Goal: Find specific page/section: Find specific page/section

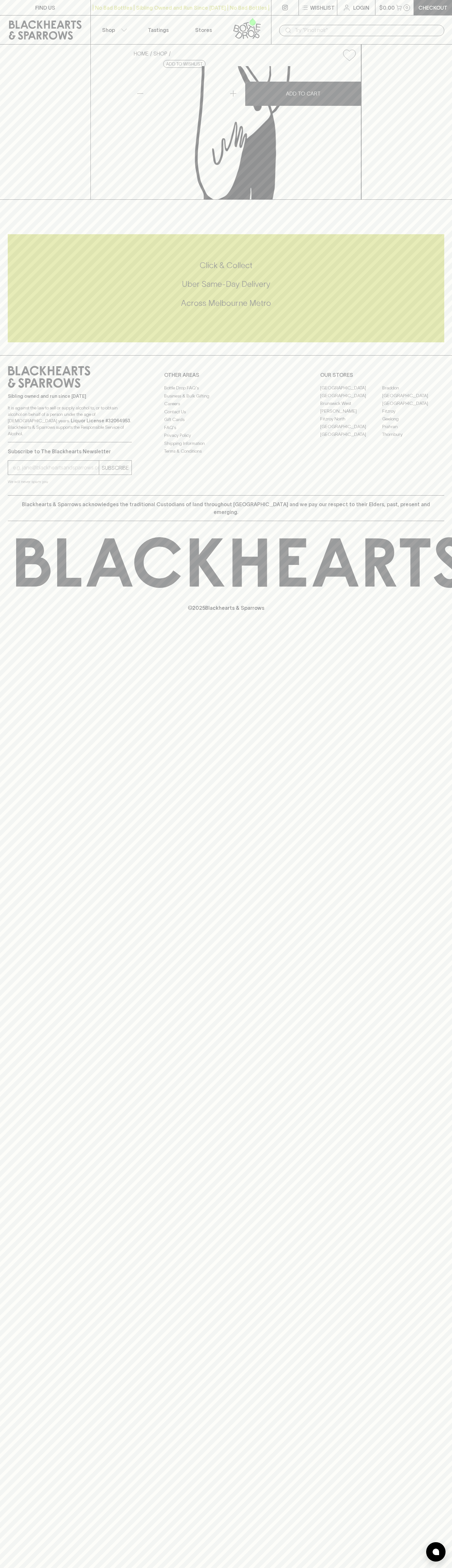
click at [227, 2] on div "| No Bad Bottles | Sibling Owned and Run Since 2006 | No Bad Bottles | Sibling …" at bounding box center [180, 7] width 181 height 15
click at [445, 195] on div "HOME SHOP Japanese Jigger Stainless 15 / 30ml $18.00 Add to wishlist No Further…" at bounding box center [226, 122] width 452 height 155
click at [180, 1567] on html "FIND US | No Bad Bottles | Sibling Owned and Run Since 2006 | No Bad Bottles | …" at bounding box center [226, 784] width 452 height 1568
click at [32, 894] on div "FIND US | No Bad Bottles | Sibling Owned and Run Since 2006 | No Bad Bottles | …" at bounding box center [226, 784] width 452 height 1568
click at [413, 399] on link "[GEOGRAPHIC_DATA]" at bounding box center [413, 395] width 62 height 8
